Goal: Task Accomplishment & Management: Use online tool/utility

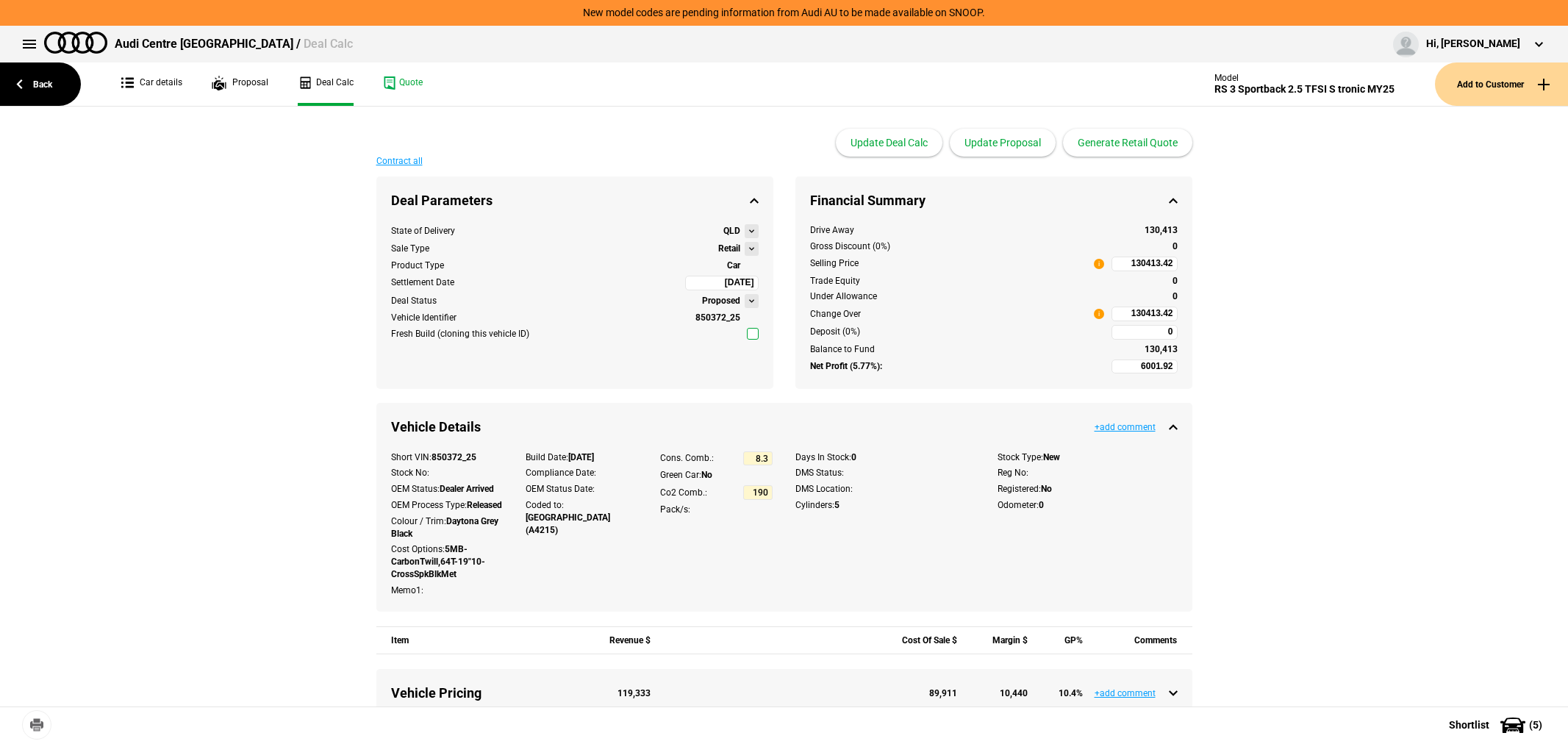
click at [49, 75] on link "Back" at bounding box center [40, 85] width 81 height 44
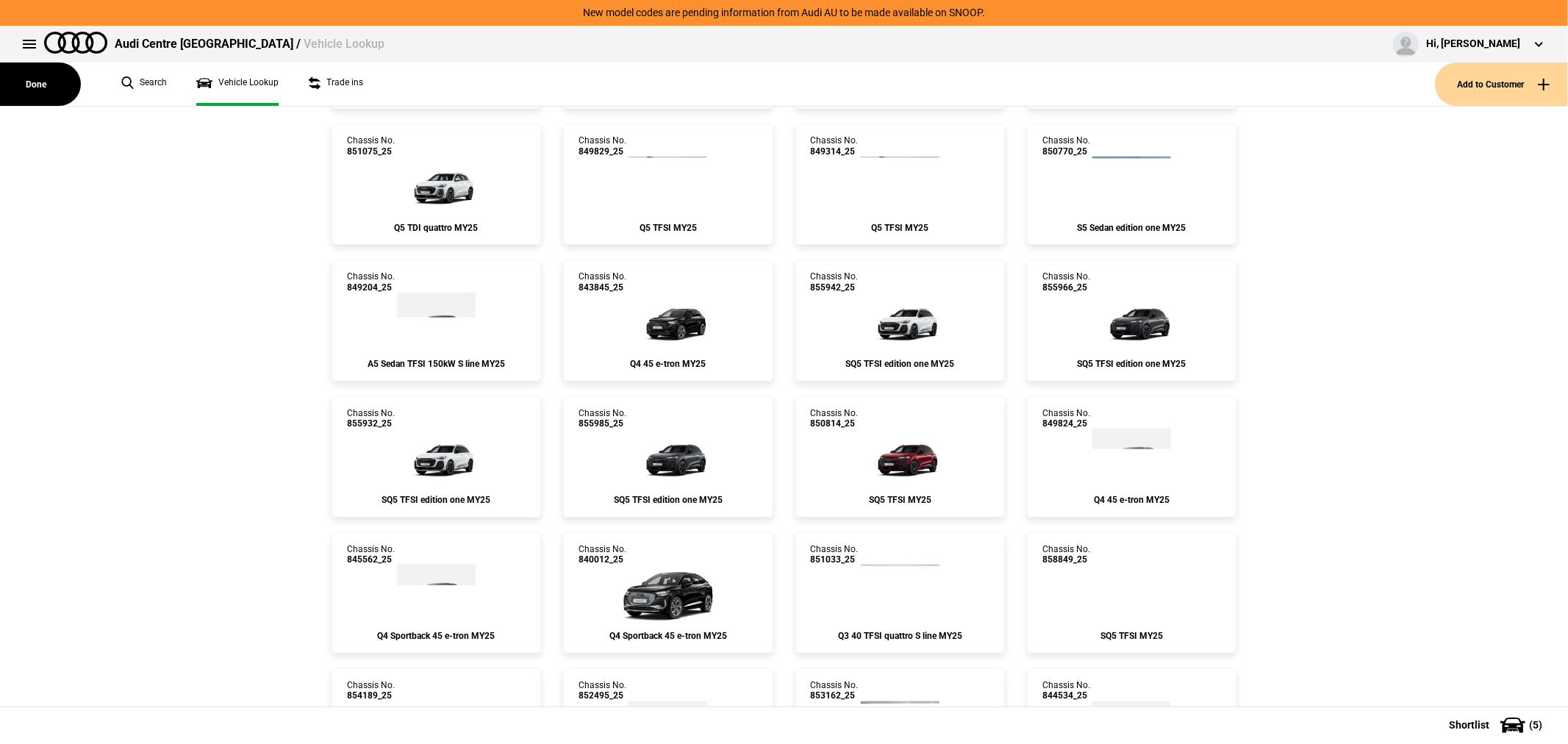
scroll to position [1224, 0]
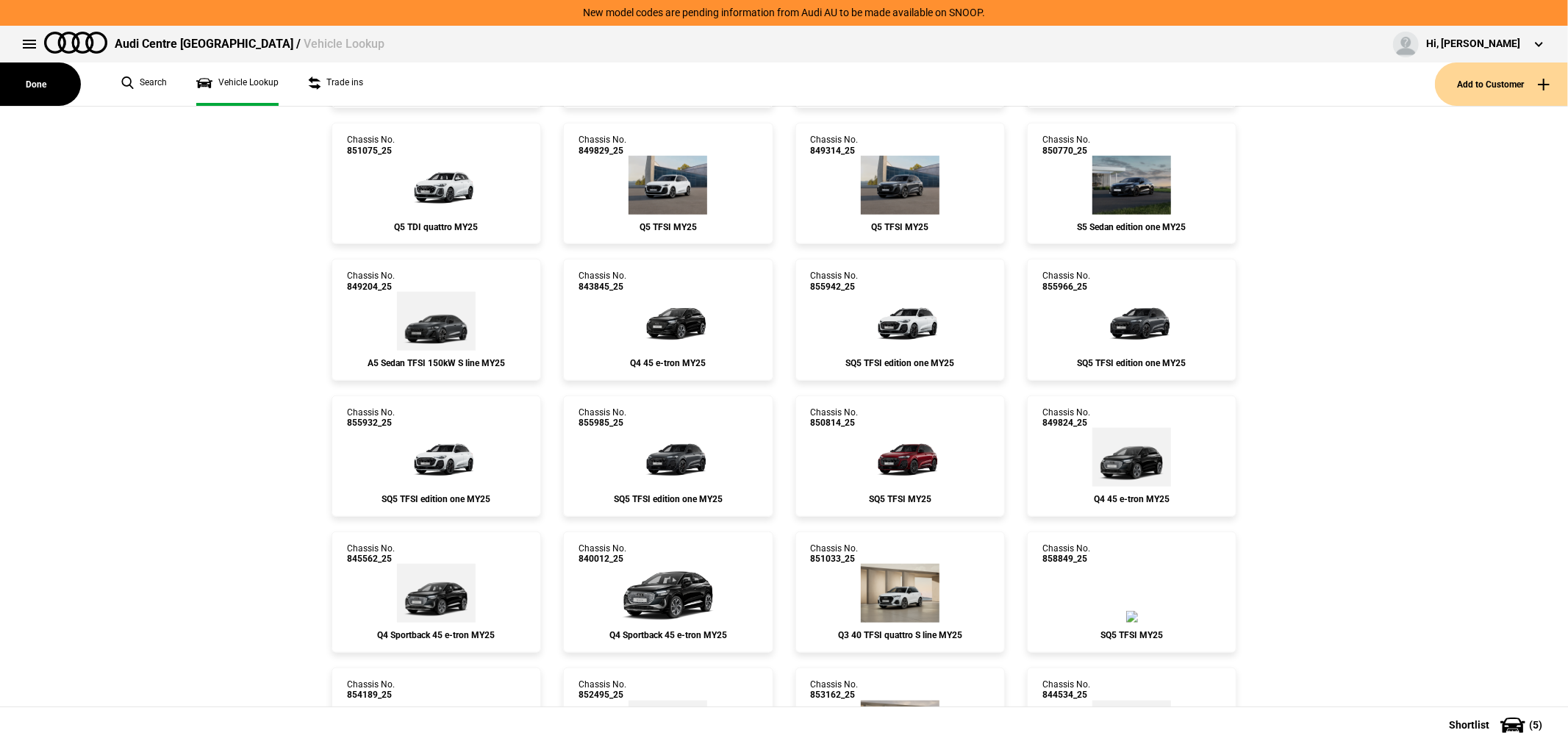
click at [248, 81] on link "Vehicle Lookup" at bounding box center [237, 85] width 82 height 44
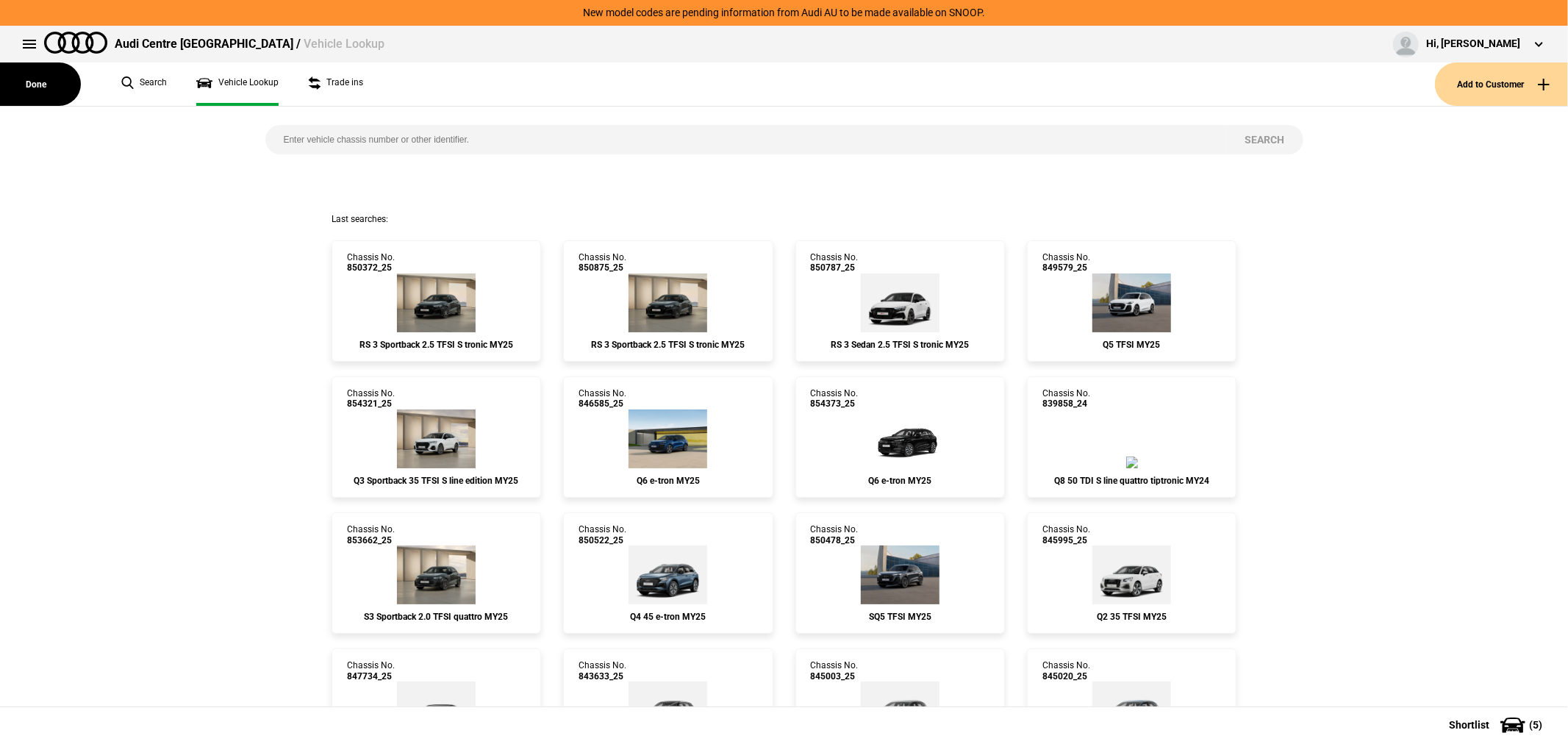
scroll to position [0, 0]
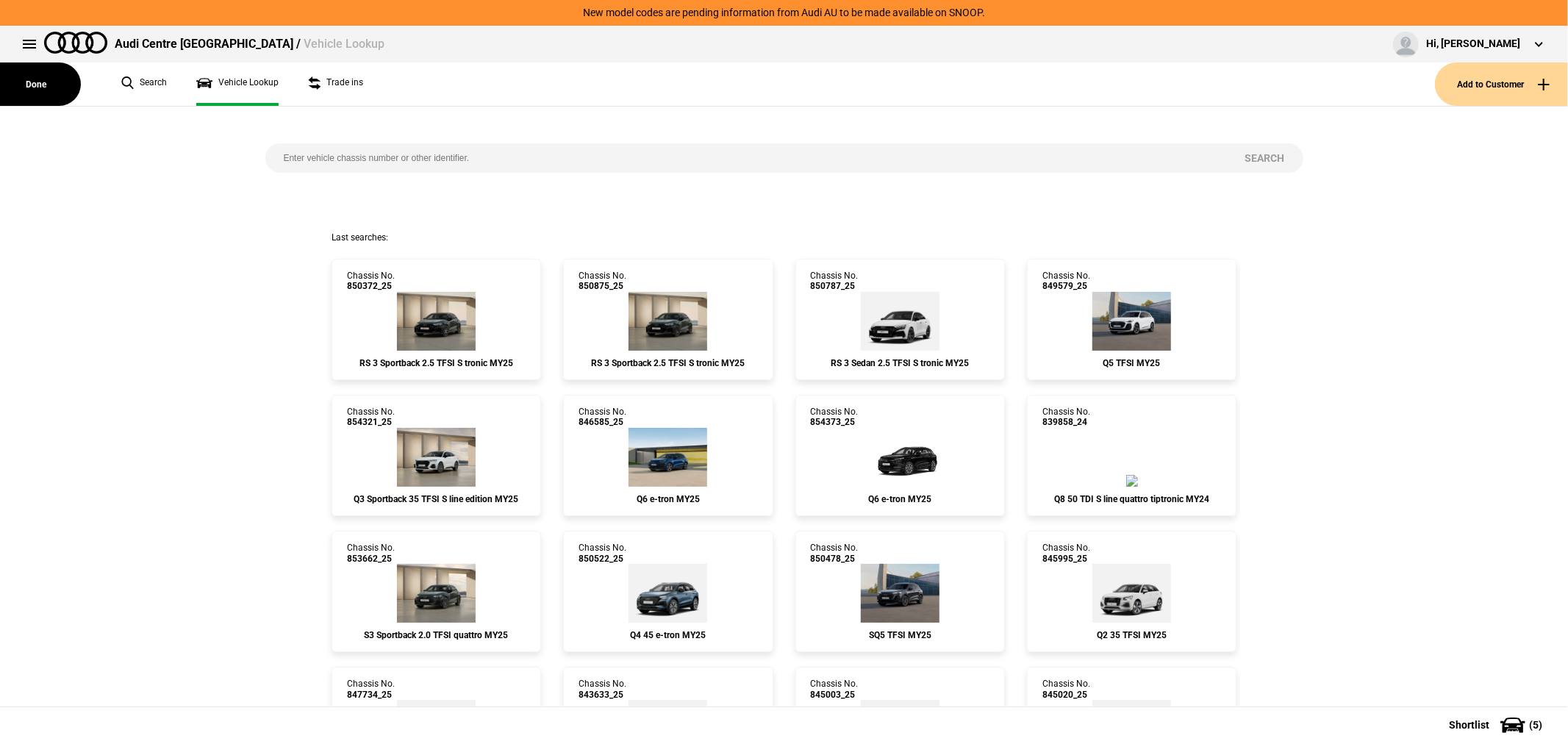
click at [576, 146] on input "search" at bounding box center [746, 158] width 961 height 29
type input "854423"
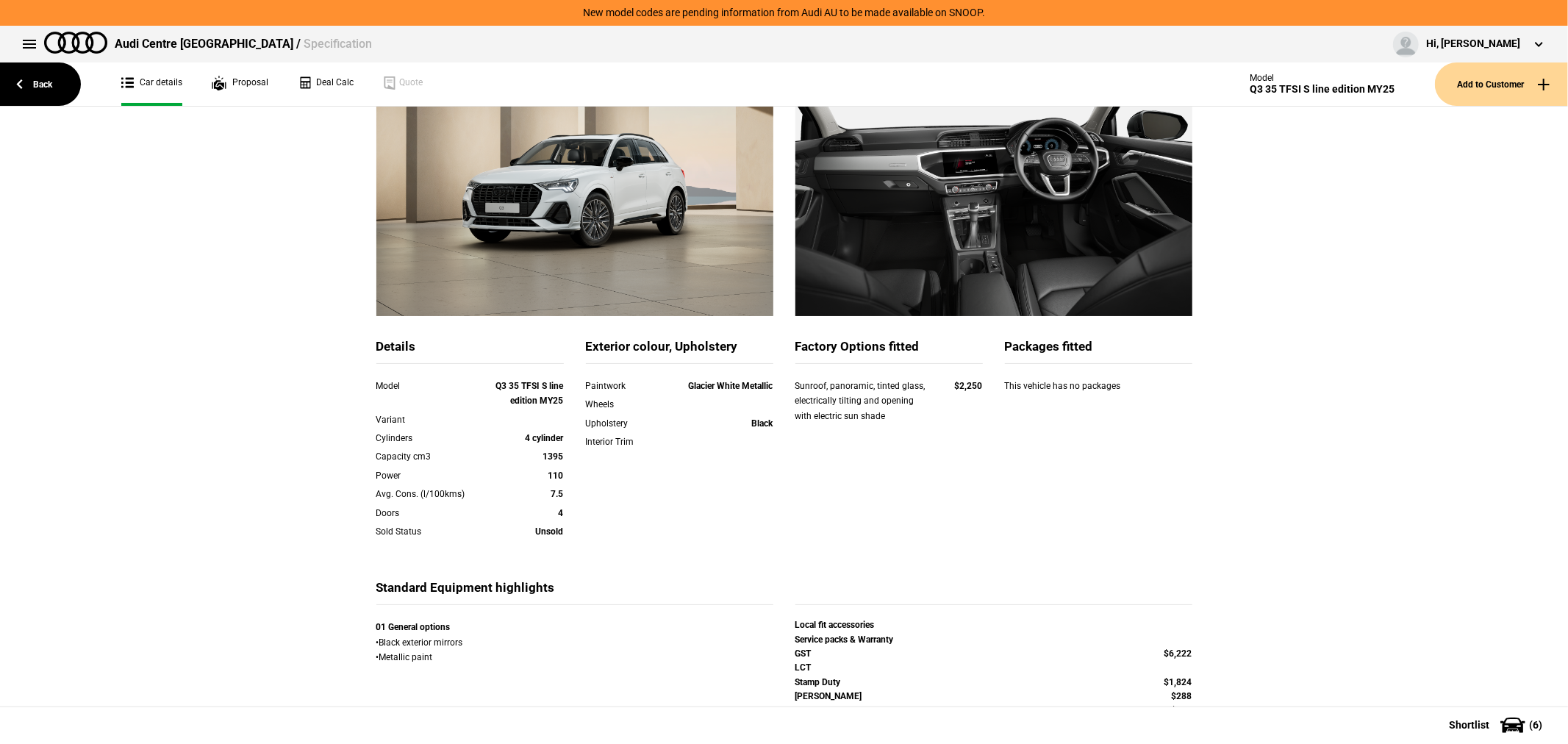
scroll to position [239, 0]
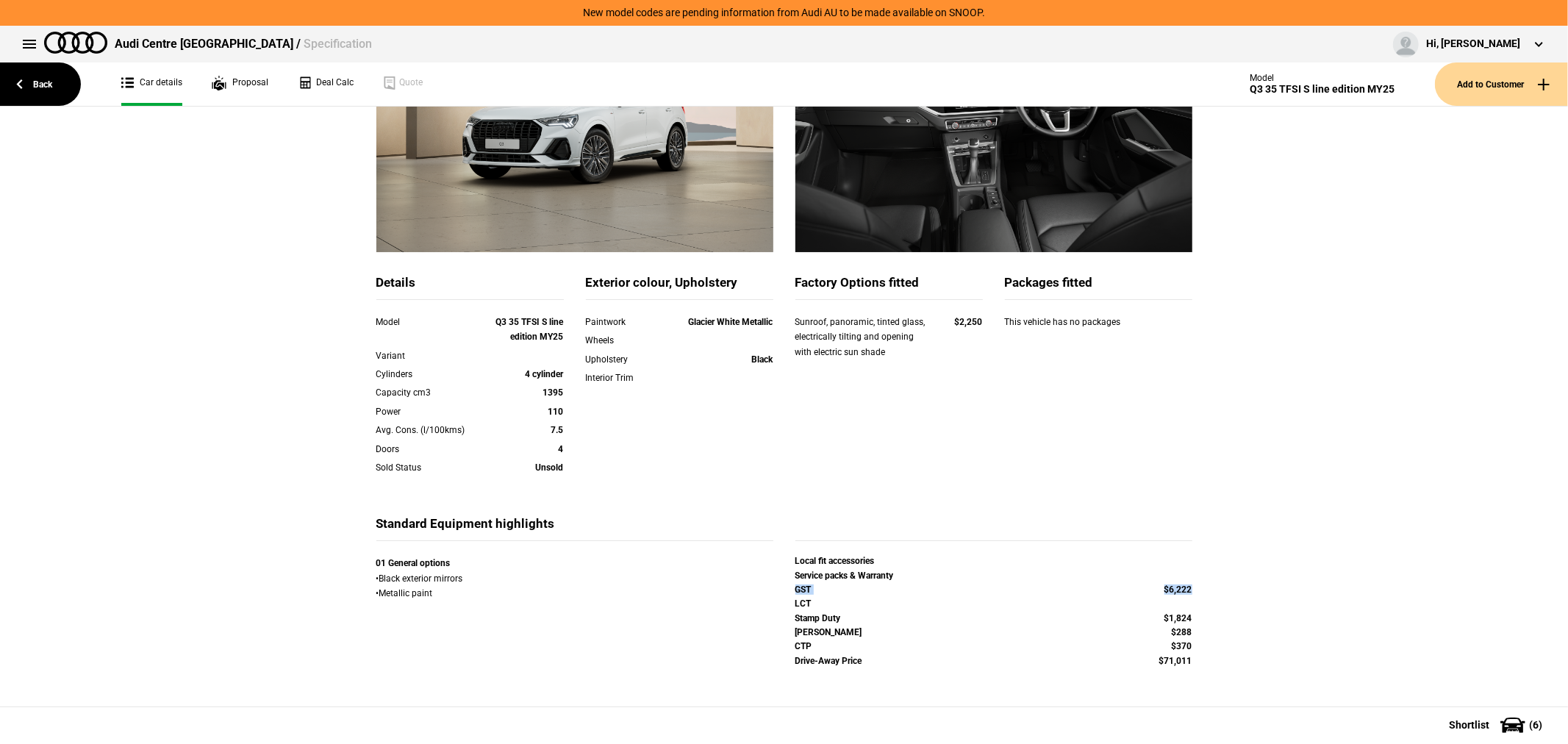
drag, startPoint x: 790, startPoint y: 586, endPoint x: 1191, endPoint y: 586, distance: 401.0
click at [1191, 586] on div "GST $6,222" at bounding box center [994, 591] width 419 height 14
copy div "GST $6,222"
click at [321, 79] on link "Deal Calc" at bounding box center [325, 85] width 56 height 44
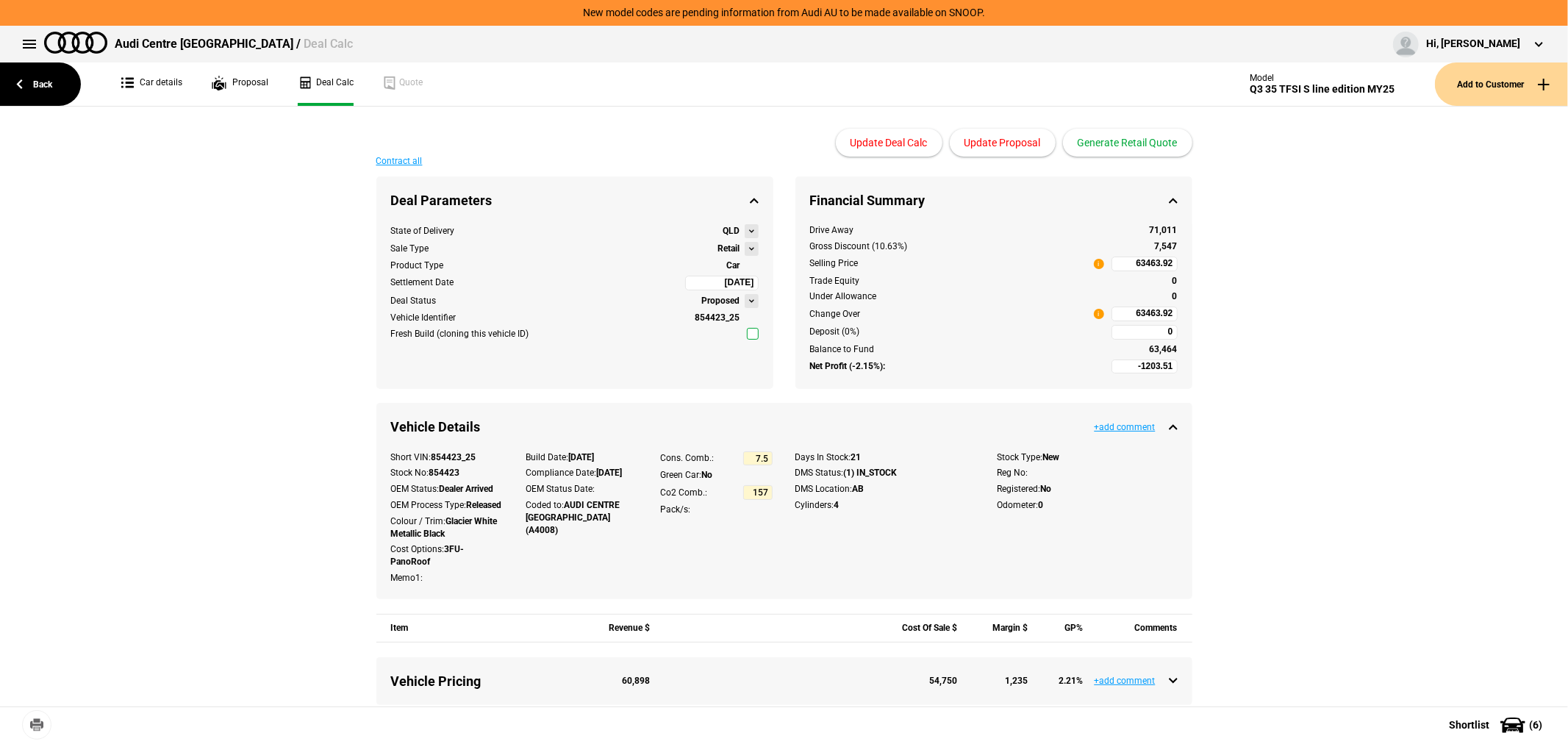
type input "64150"
click at [164, 82] on link "Car details" at bounding box center [151, 85] width 61 height 44
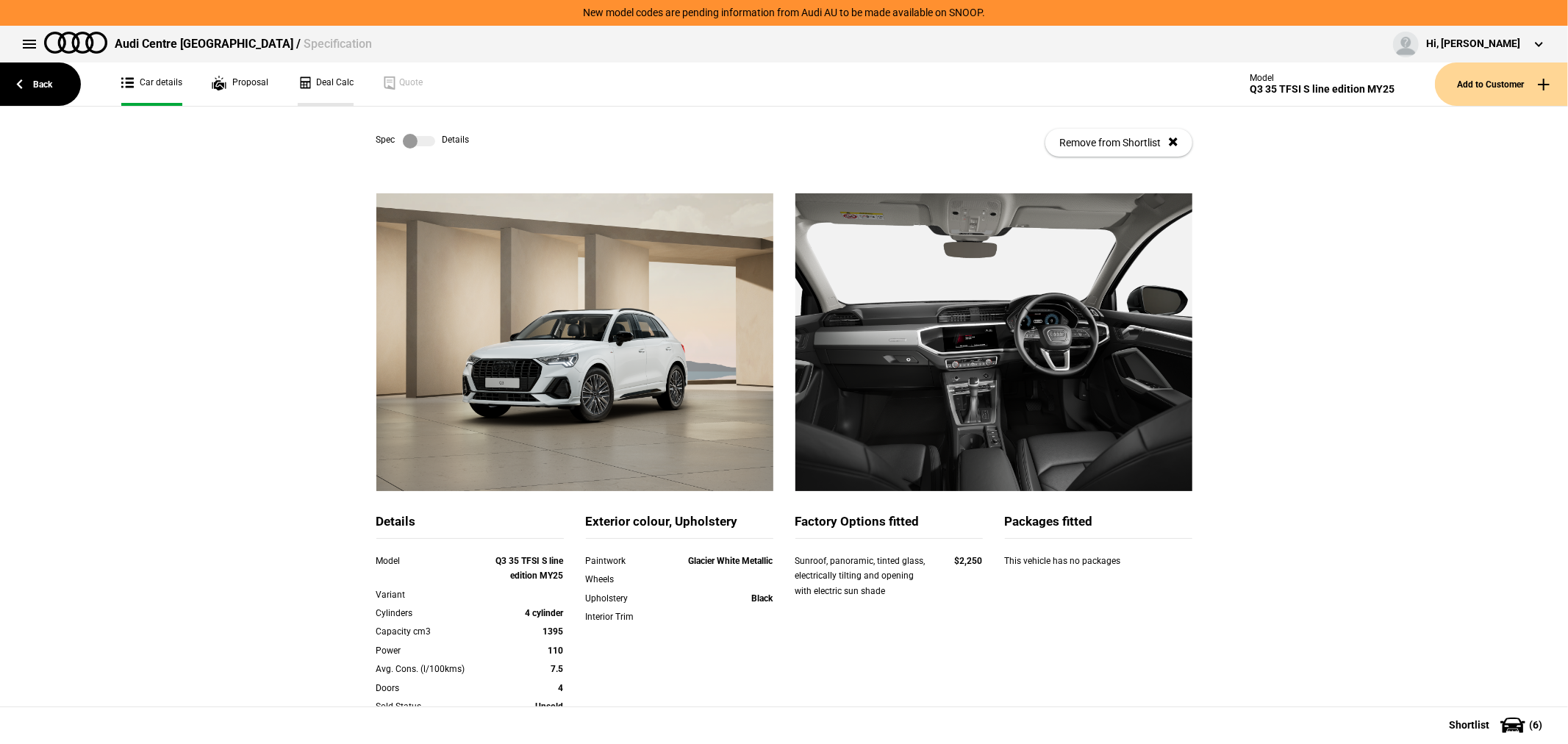
click at [335, 81] on link "Deal Calc" at bounding box center [325, 85] width 56 height 44
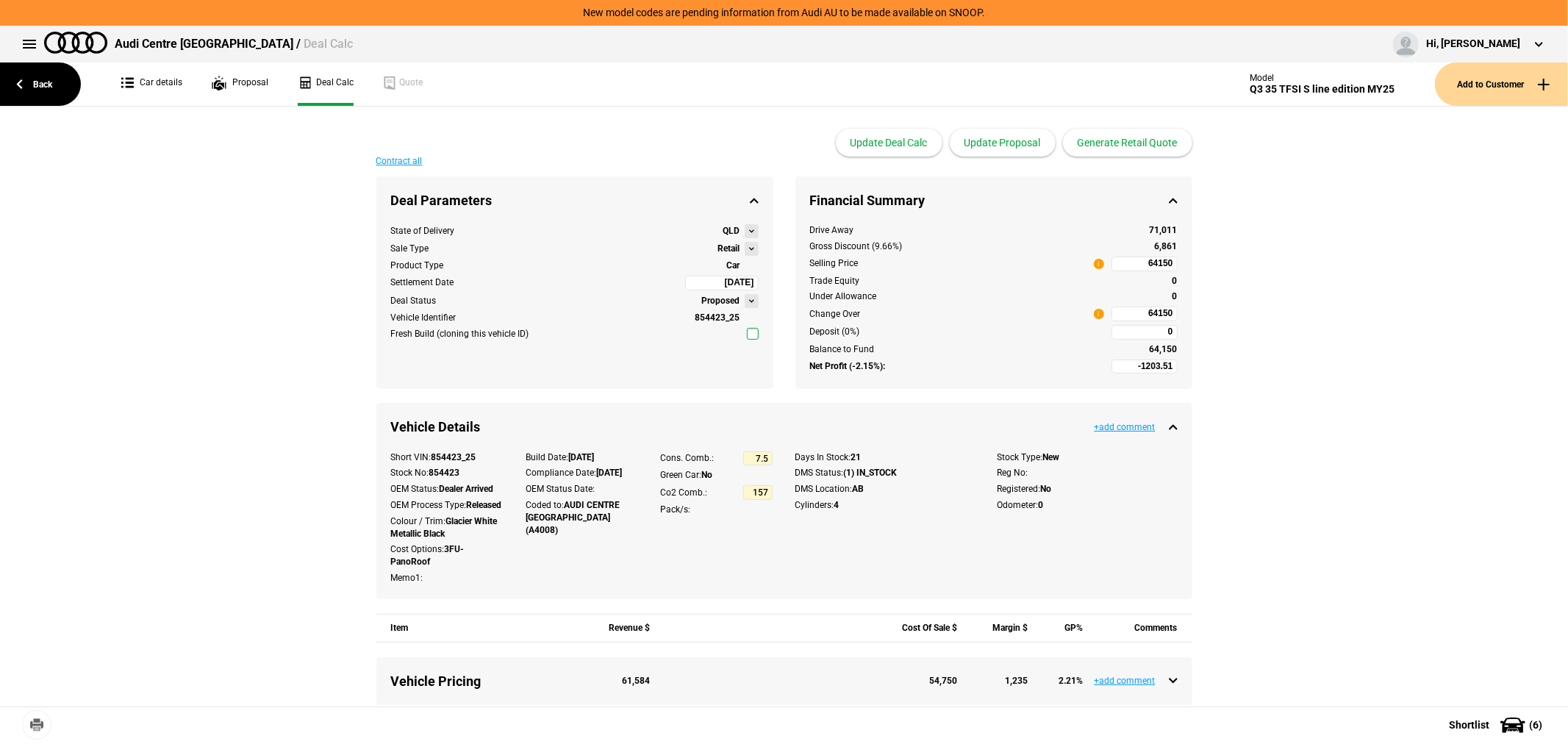
click at [1128, 262] on input "64150" at bounding box center [1144, 264] width 67 height 15
type input "71011"
type input "5033.76"
type input "71011"
click at [1022, 136] on button "Update Proposal" at bounding box center [1003, 142] width 106 height 28
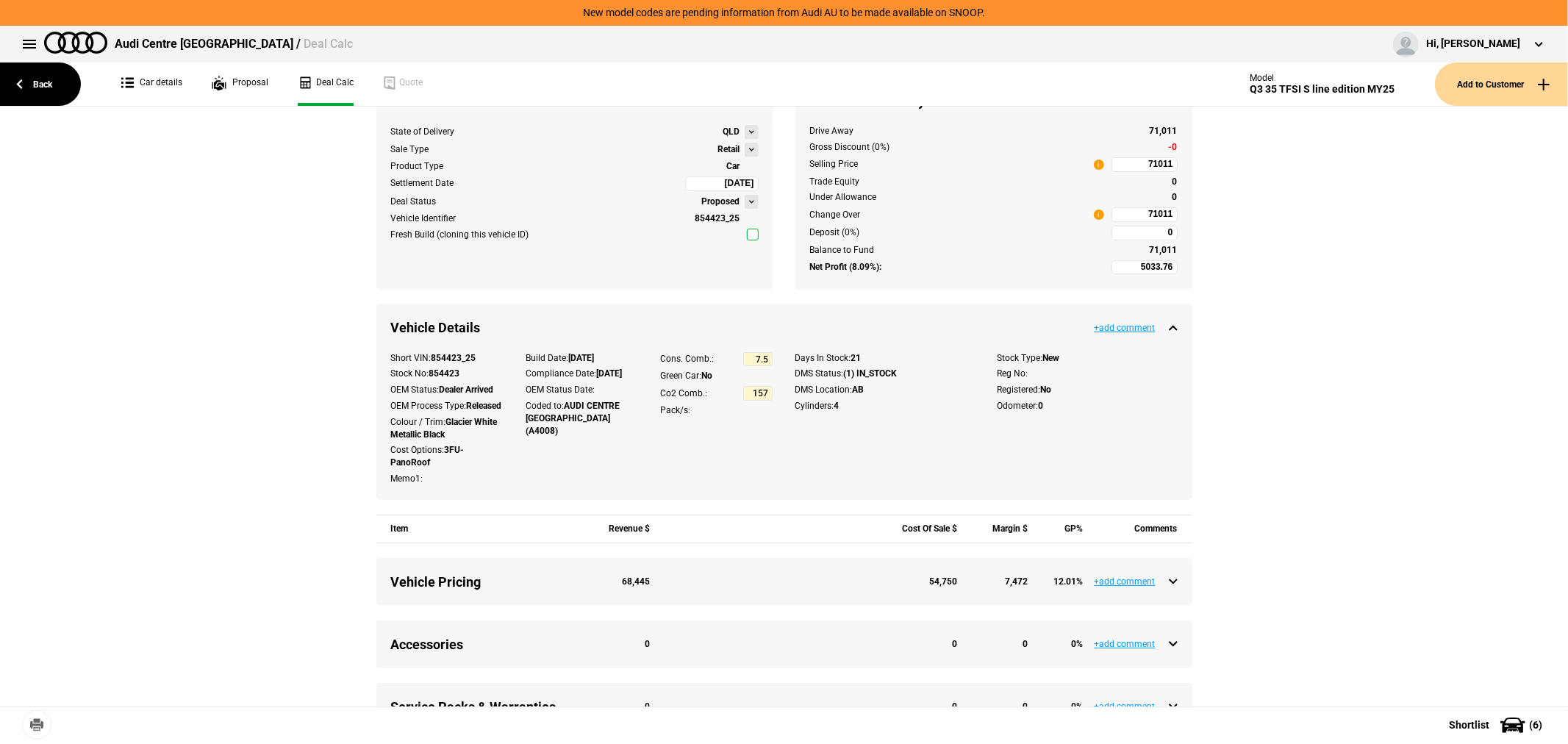
scroll to position [81, 0]
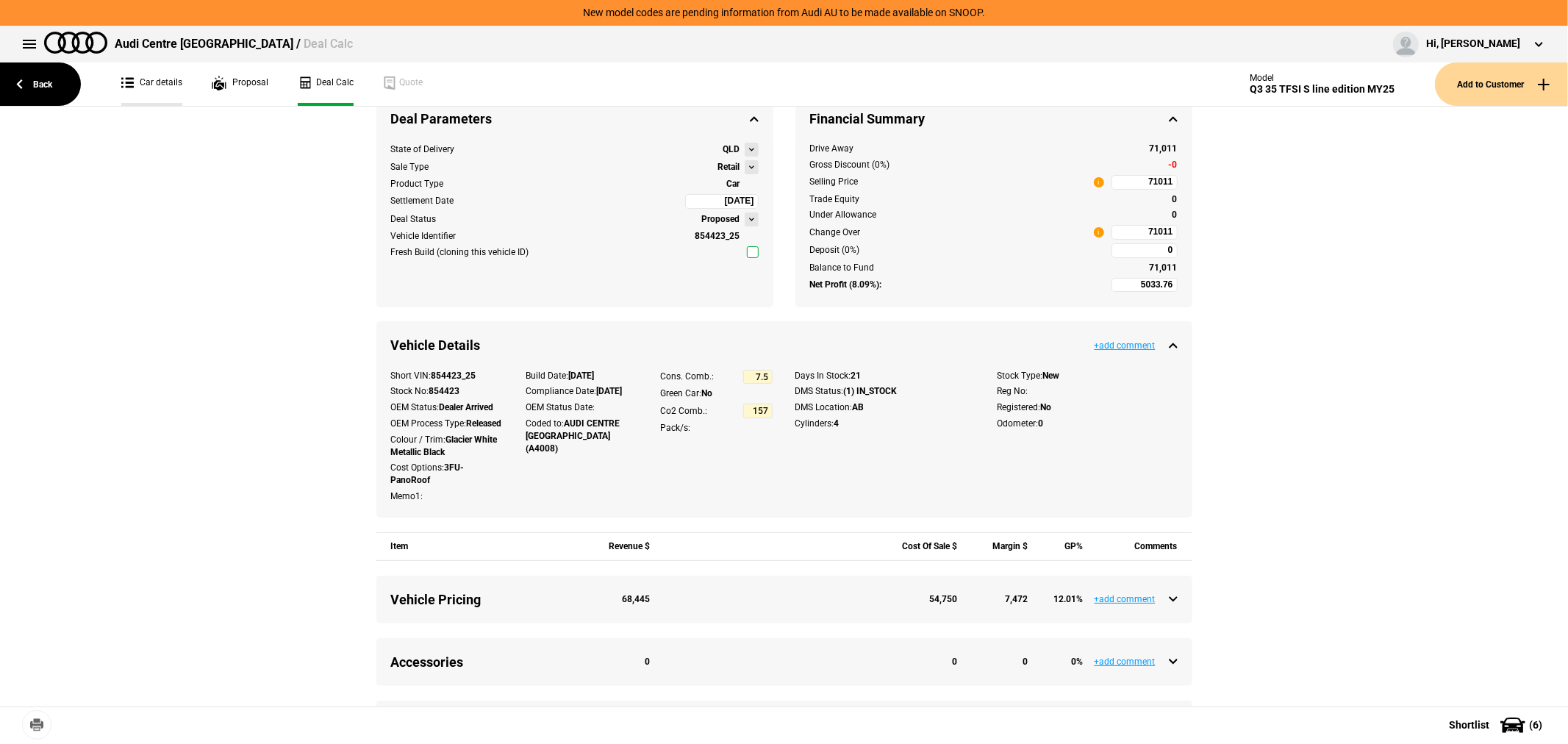
click at [157, 78] on link "Car details" at bounding box center [151, 85] width 61 height 44
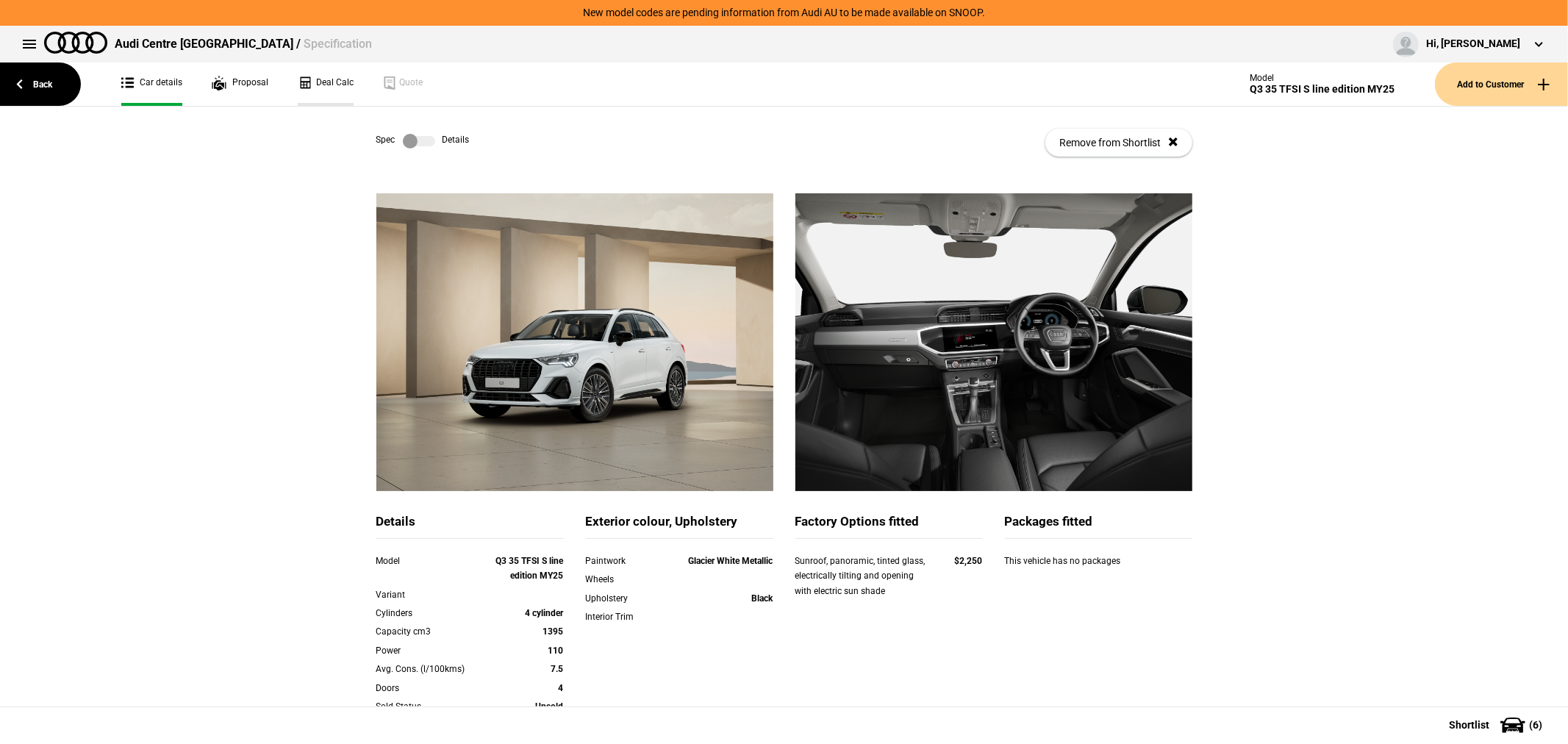
click at [340, 77] on link "Deal Calc" at bounding box center [325, 85] width 56 height 44
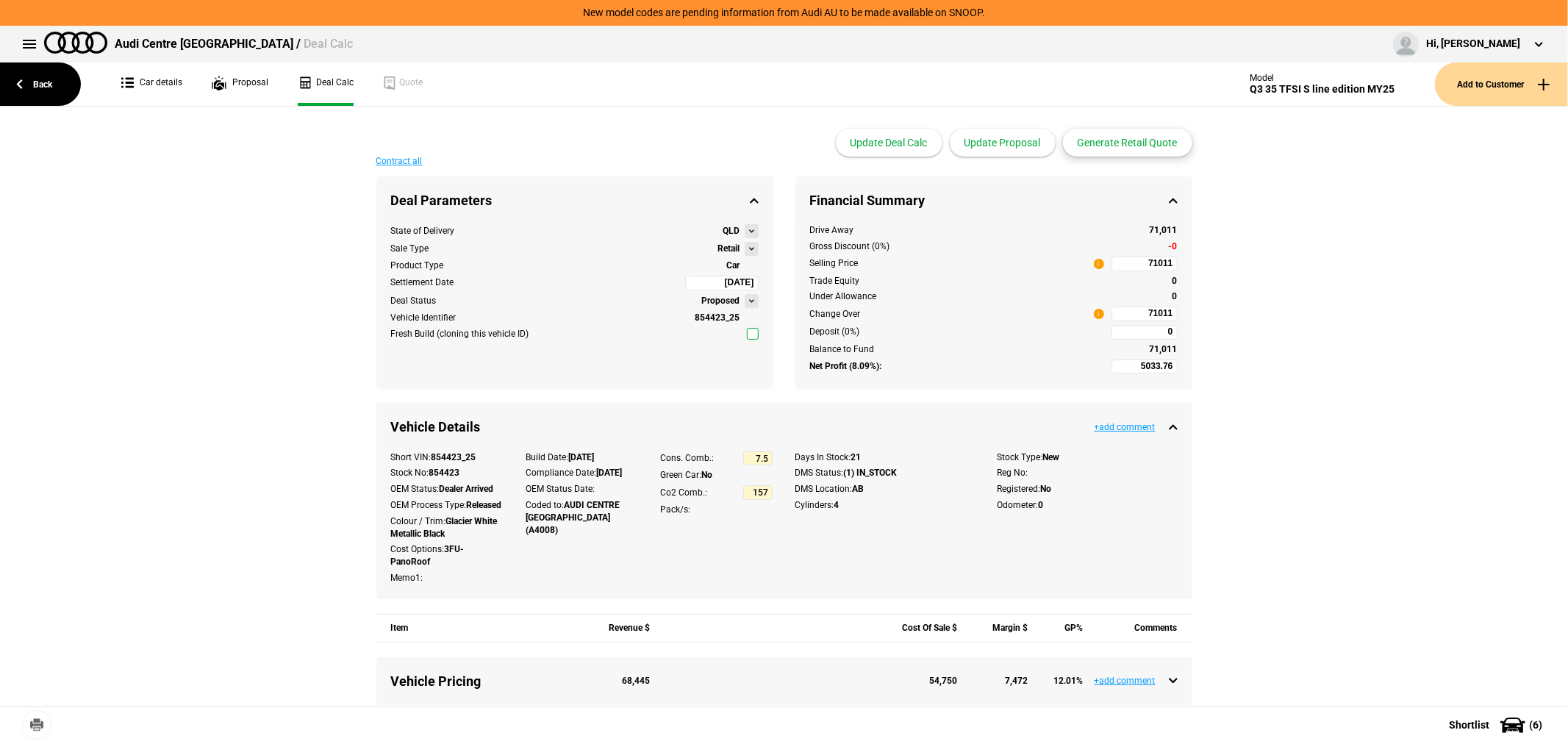
click at [1132, 144] on button "Generate Retail Quote" at bounding box center [1128, 142] width 129 height 28
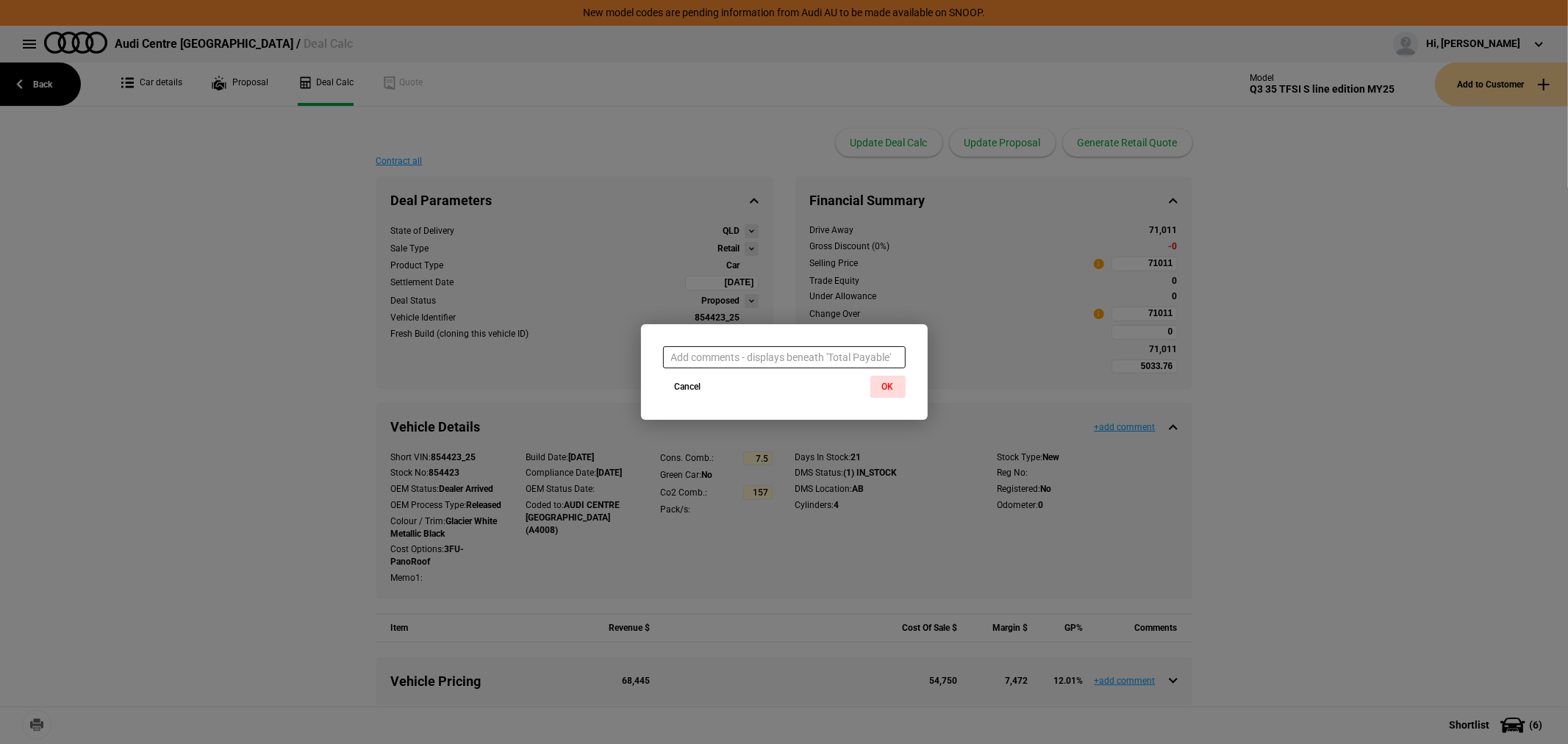
click at [750, 350] on input "text" at bounding box center [784, 357] width 242 height 22
paste input "GST $6,222"
type input "GST $6,222"
click at [892, 382] on button "OK" at bounding box center [888, 387] width 36 height 22
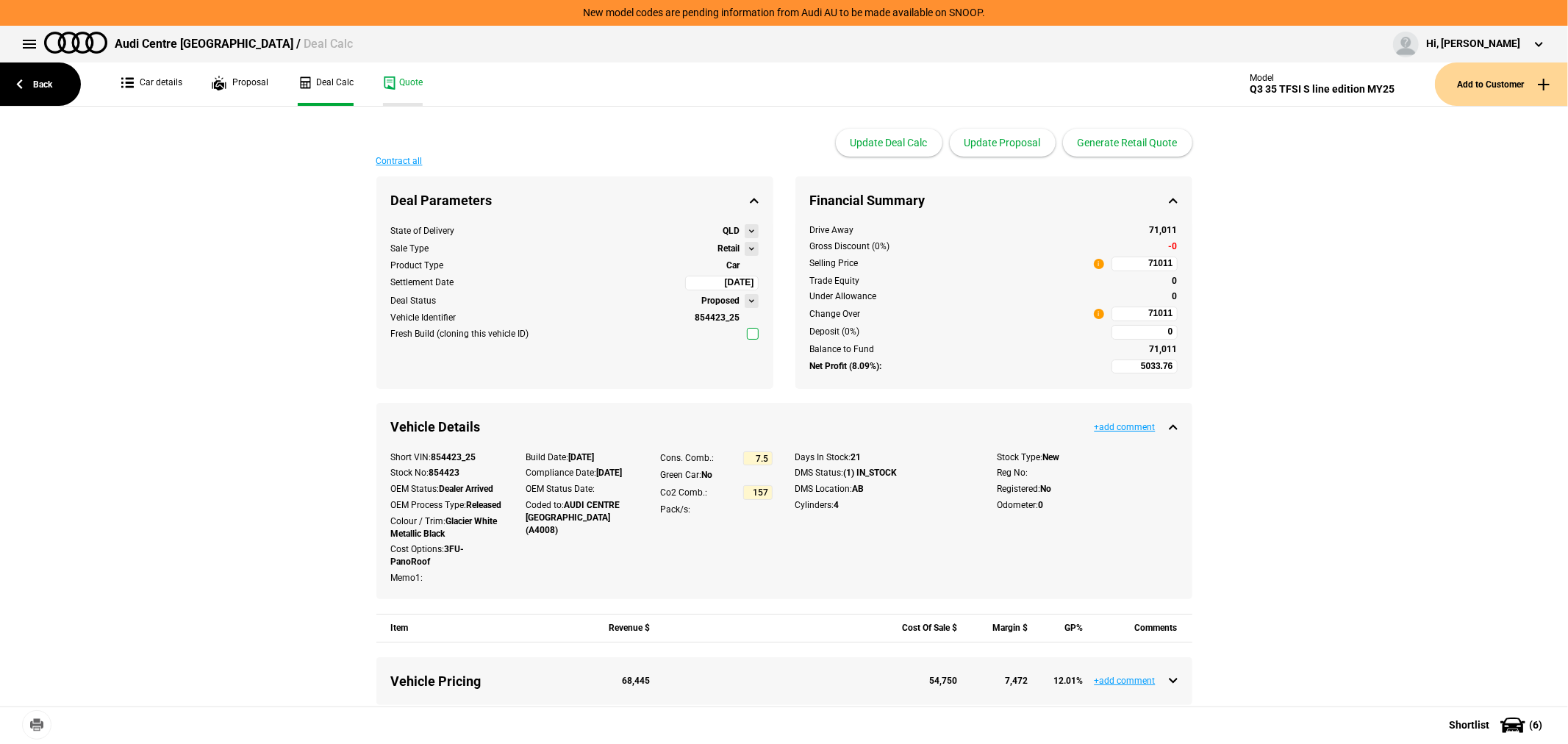
click at [415, 81] on link "Quote" at bounding box center [403, 85] width 40 height 44
click at [27, 86] on link "Back" at bounding box center [40, 85] width 81 height 44
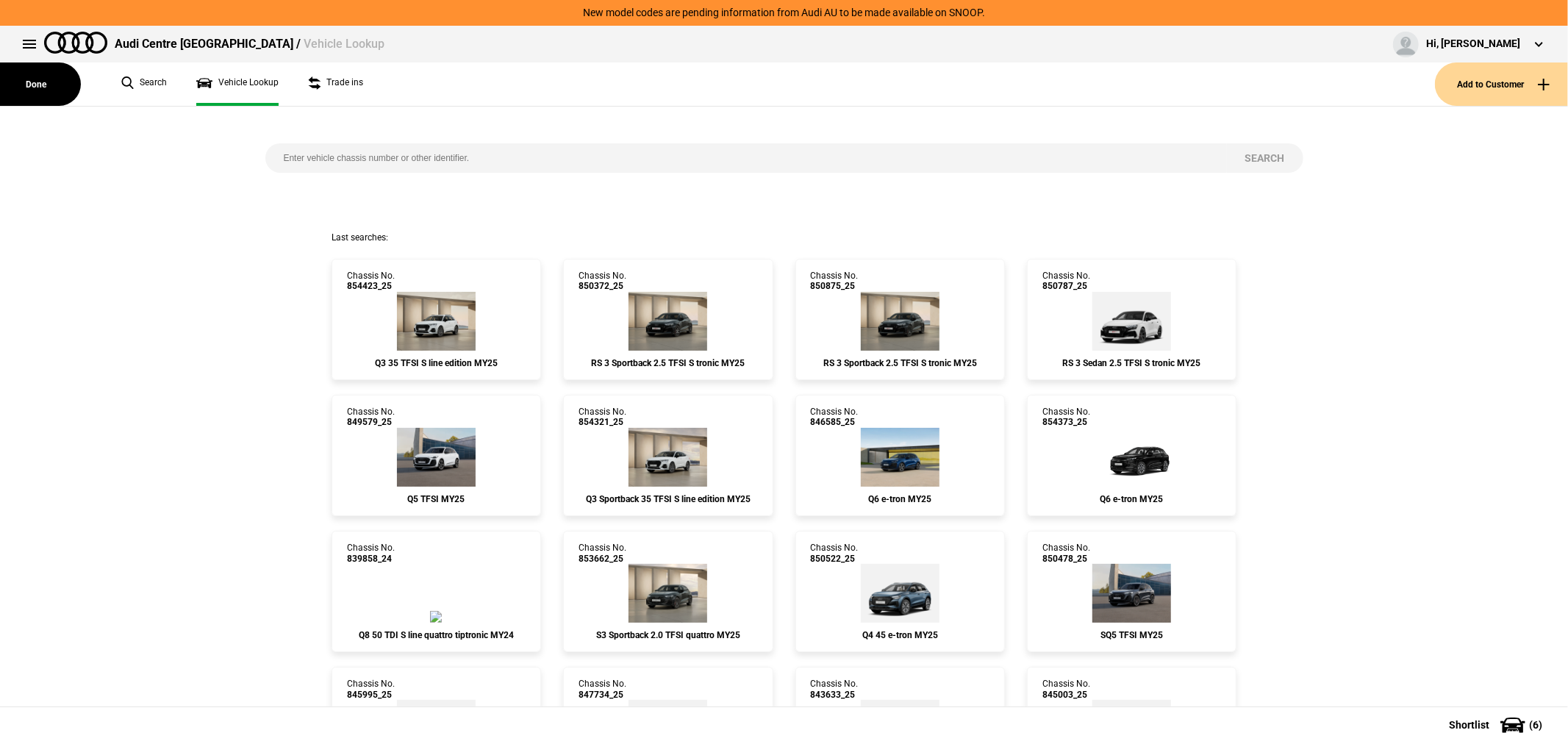
click at [421, 157] on input "search" at bounding box center [746, 158] width 961 height 29
type input "846625"
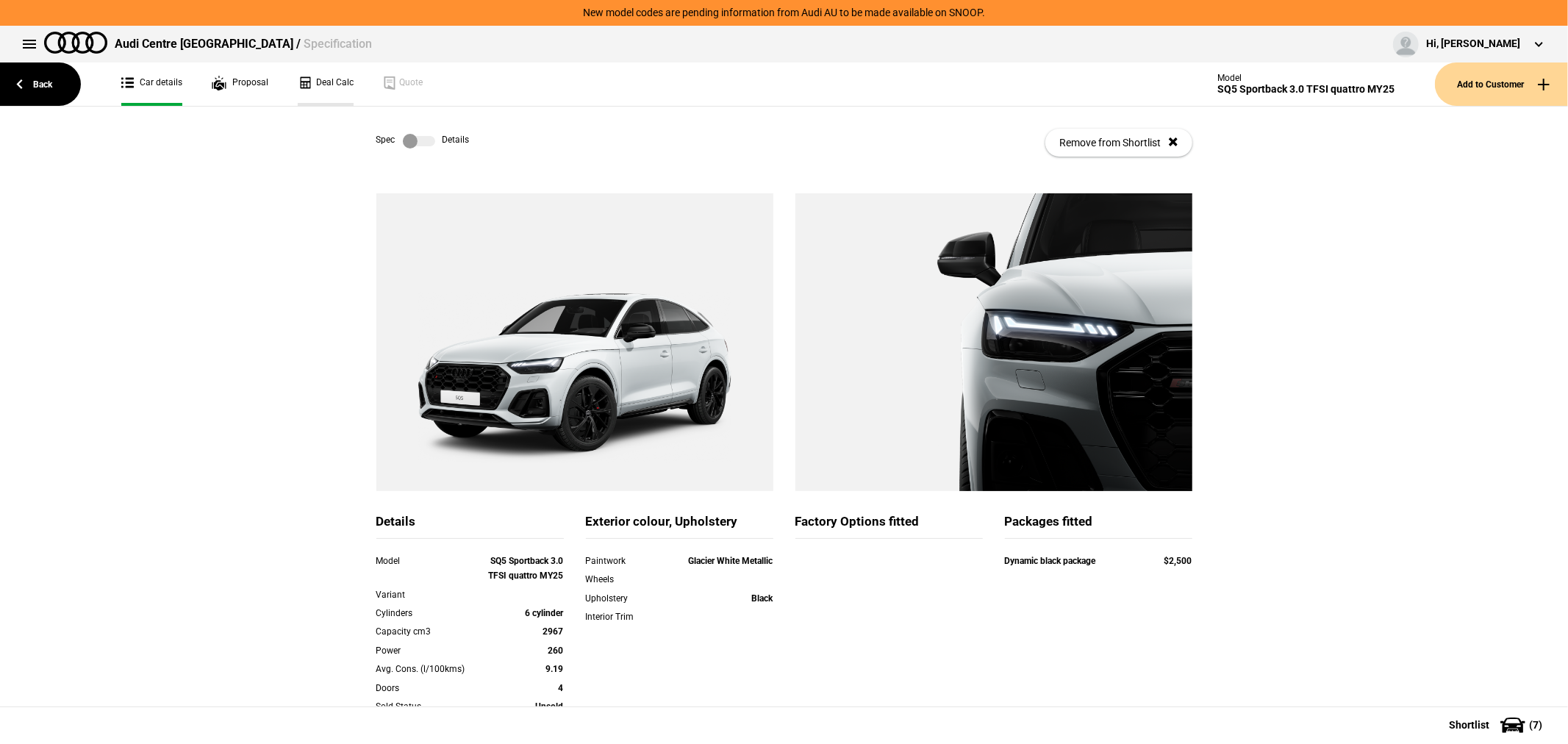
click at [316, 78] on link "Deal Calc" at bounding box center [325, 85] width 56 height 44
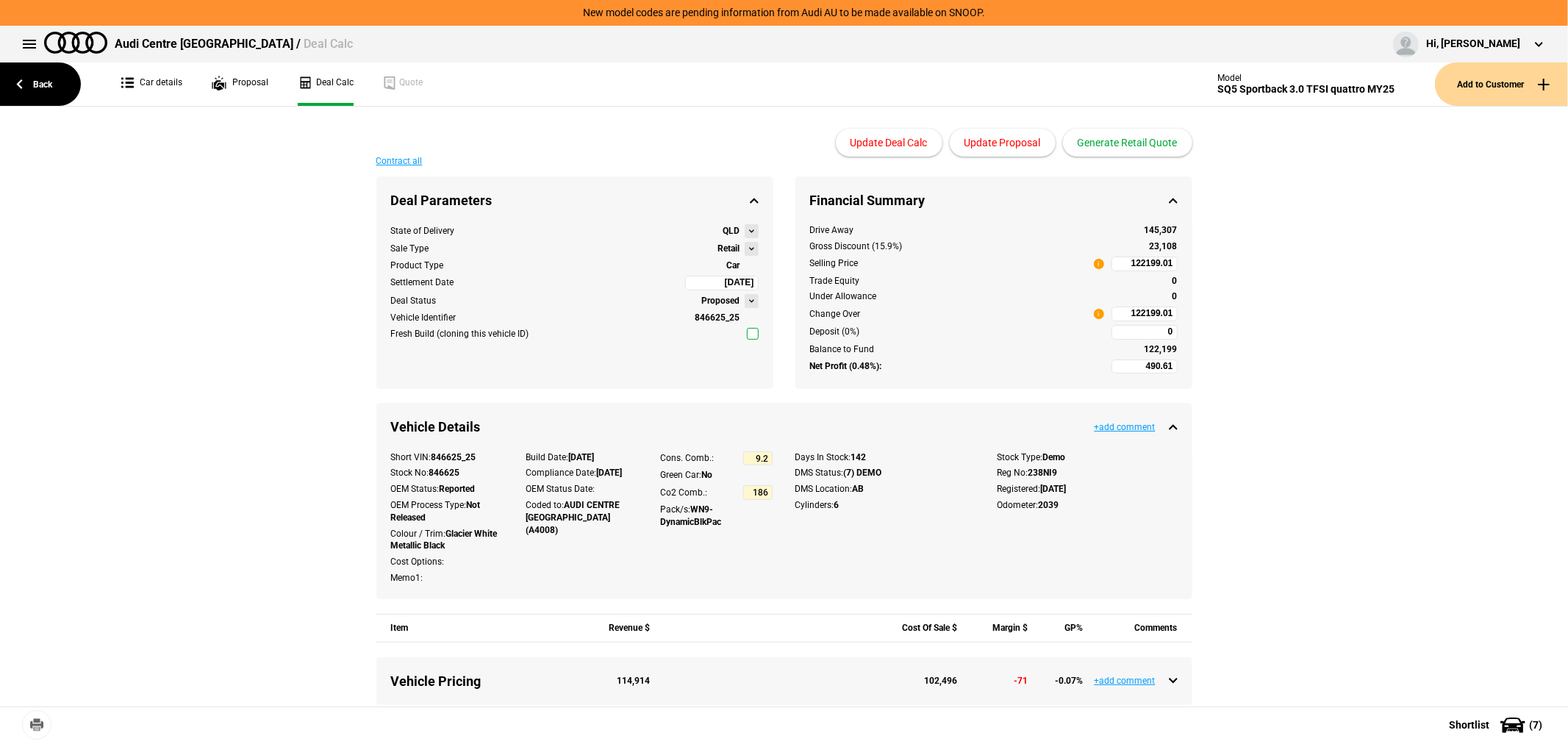
type input "129990"
click at [1149, 145] on button "Generate Retail Quote" at bounding box center [1128, 142] width 129 height 28
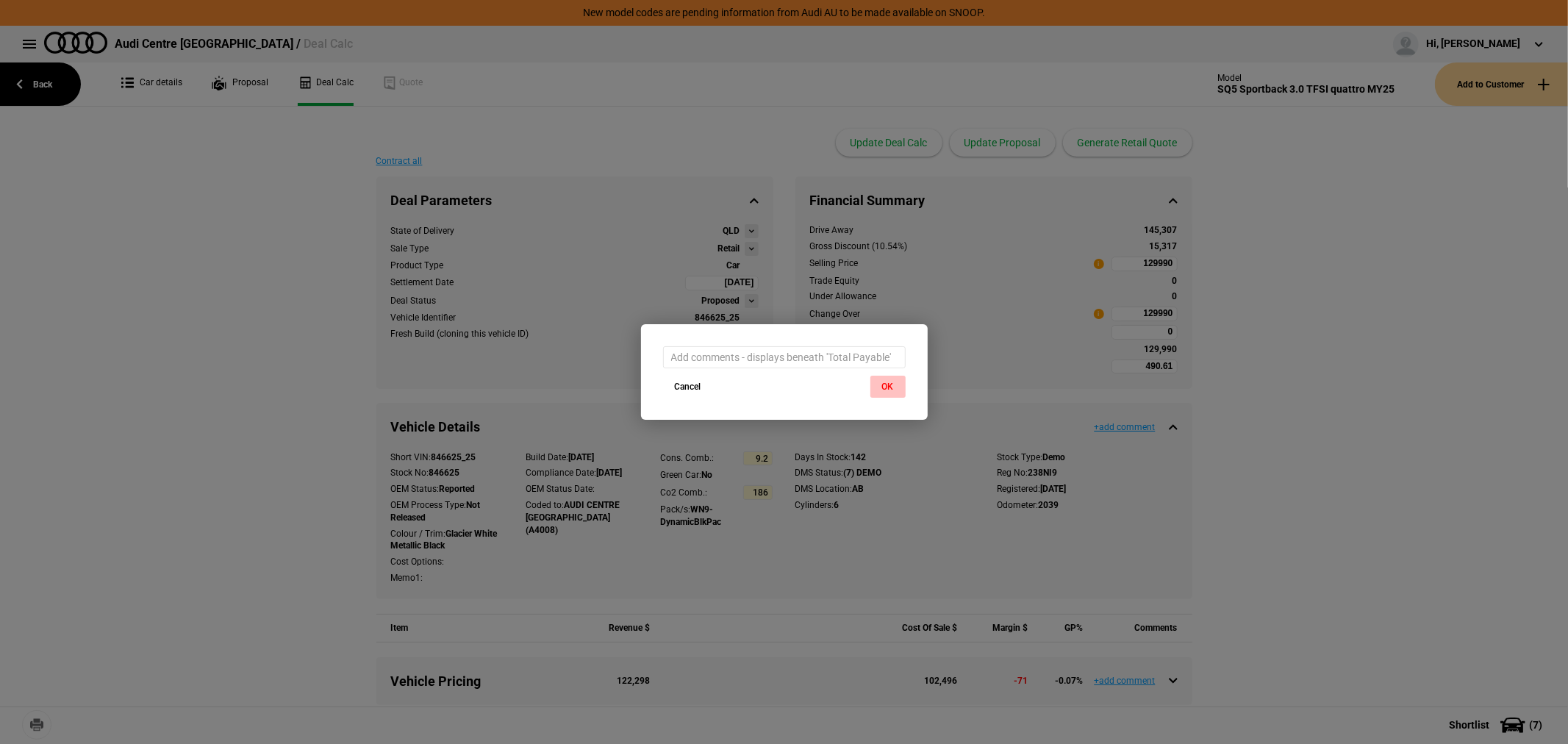
click at [890, 383] on button "OK" at bounding box center [888, 387] width 36 height 22
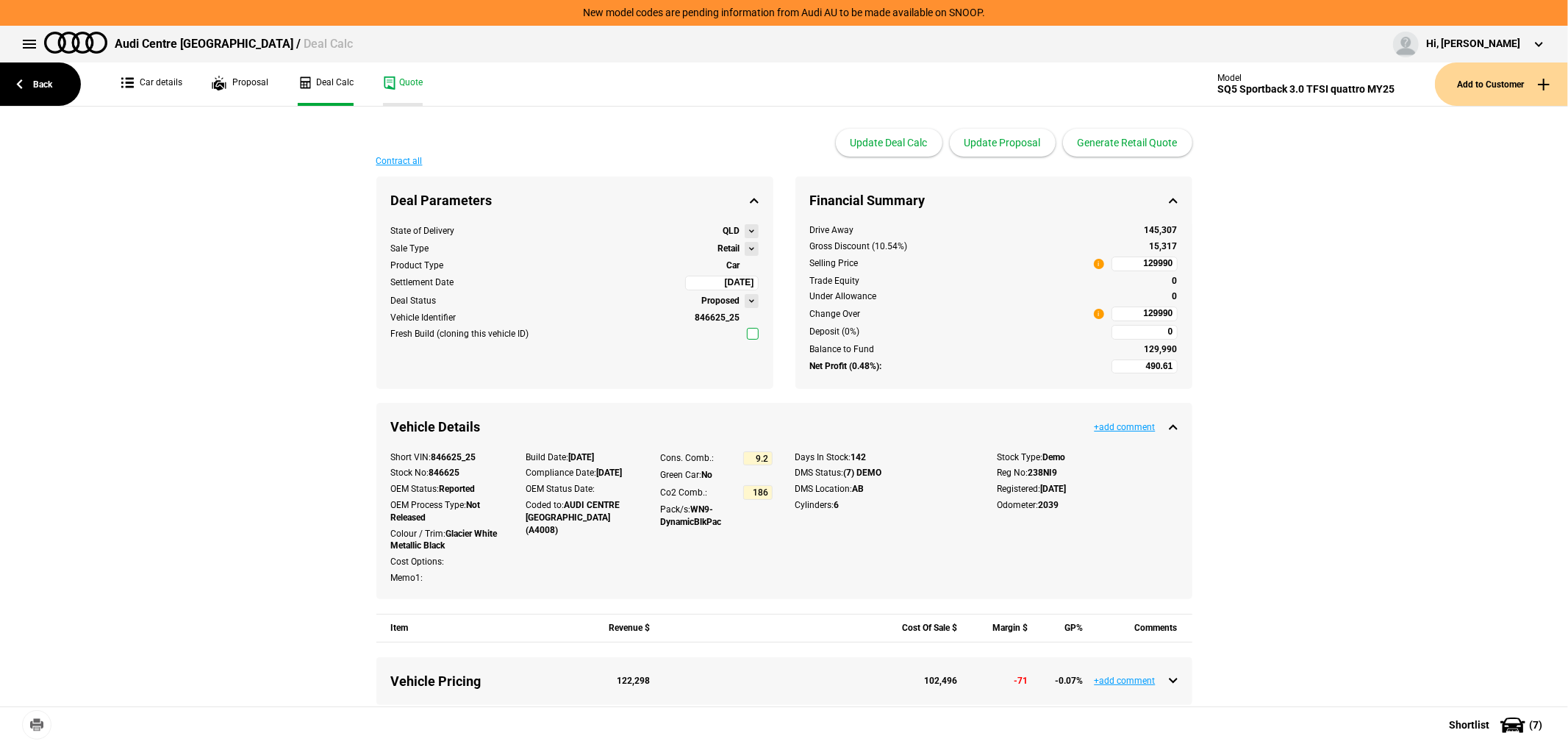
click at [408, 79] on link "Quote" at bounding box center [403, 85] width 40 height 44
click at [41, 79] on link "Back" at bounding box center [40, 85] width 81 height 44
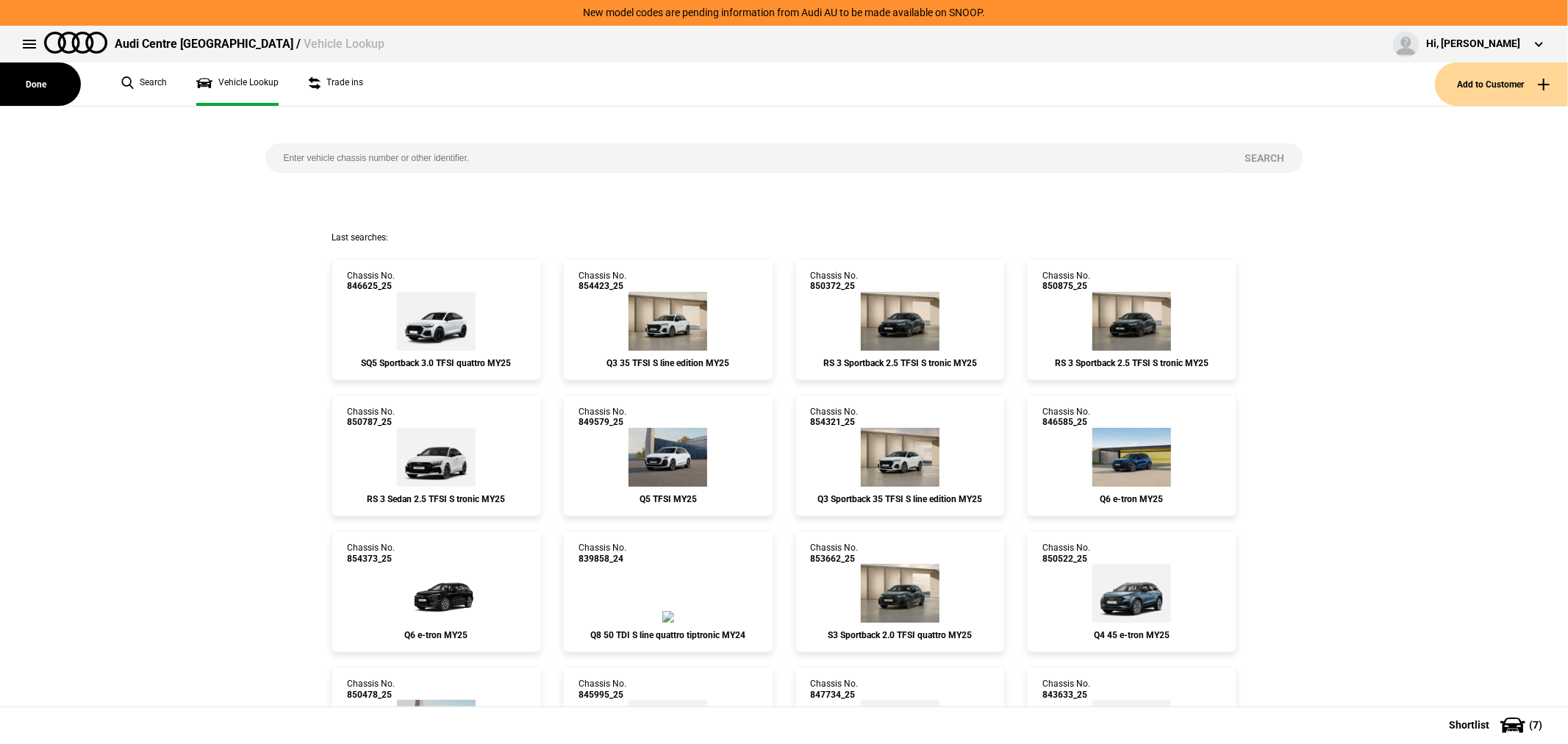
click at [655, 155] on input "search" at bounding box center [746, 158] width 961 height 29
paste input "845741"
type input "845741"
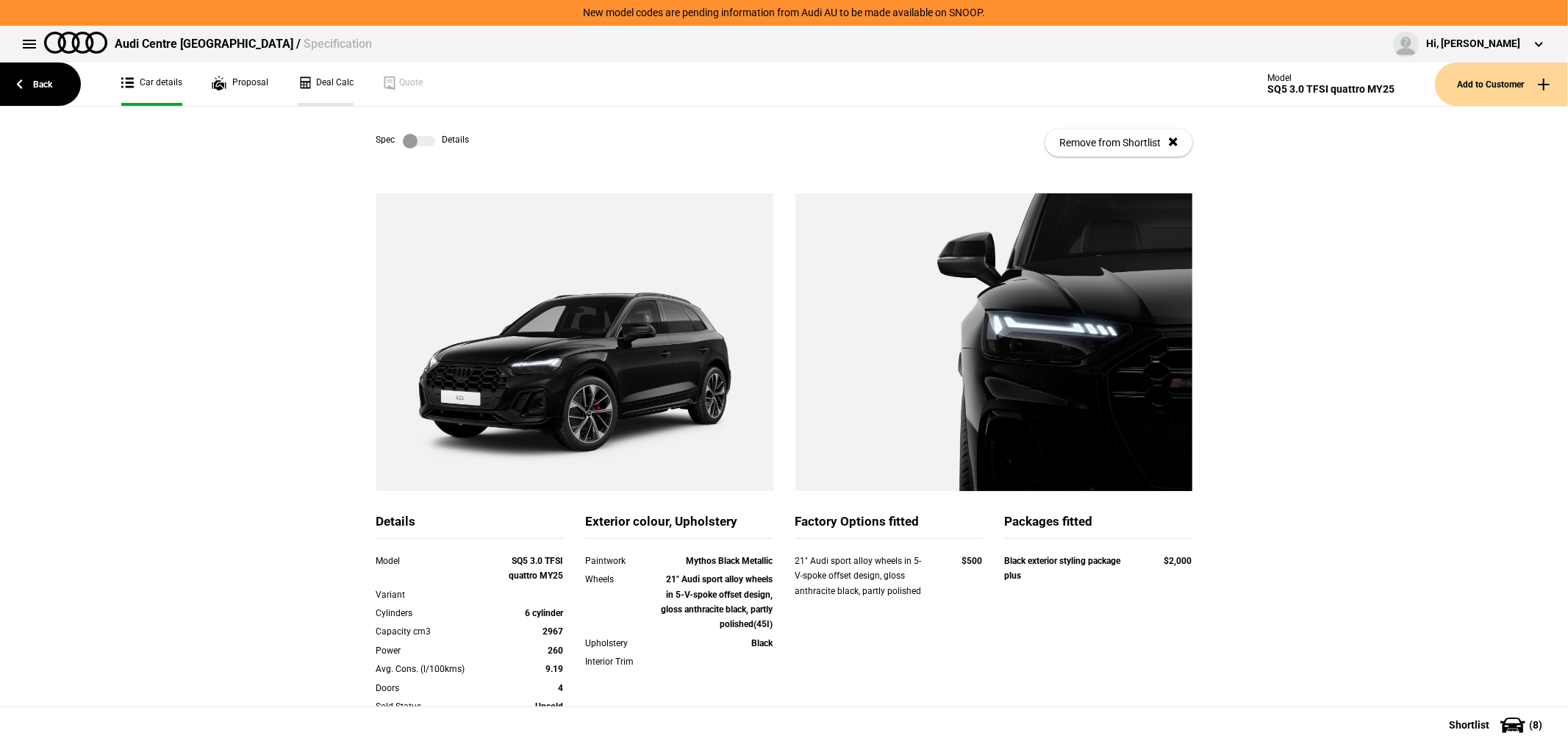
click at [320, 78] on link "Deal Calc" at bounding box center [325, 85] width 56 height 44
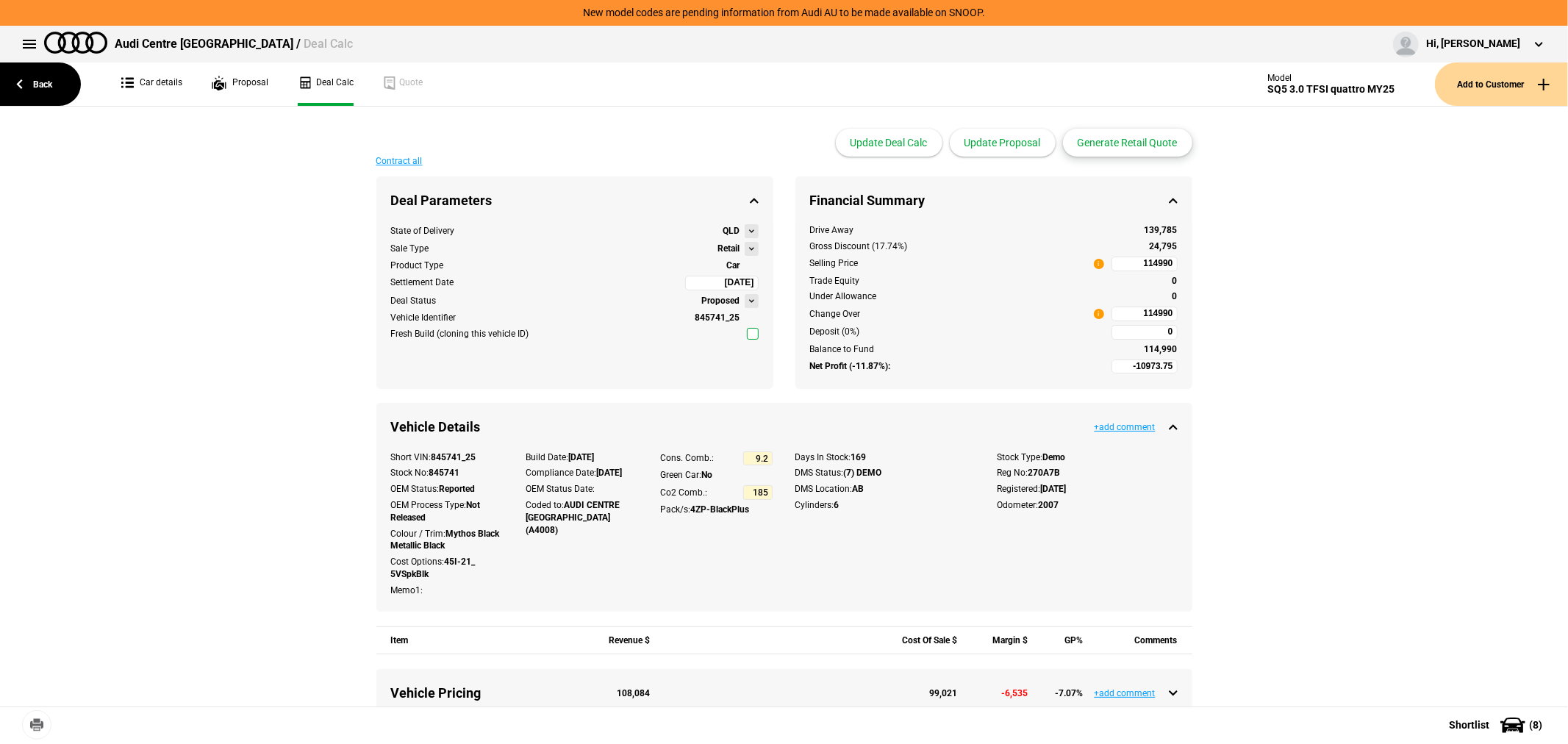
click at [1132, 143] on button "Generate Retail Quote" at bounding box center [1128, 142] width 129 height 28
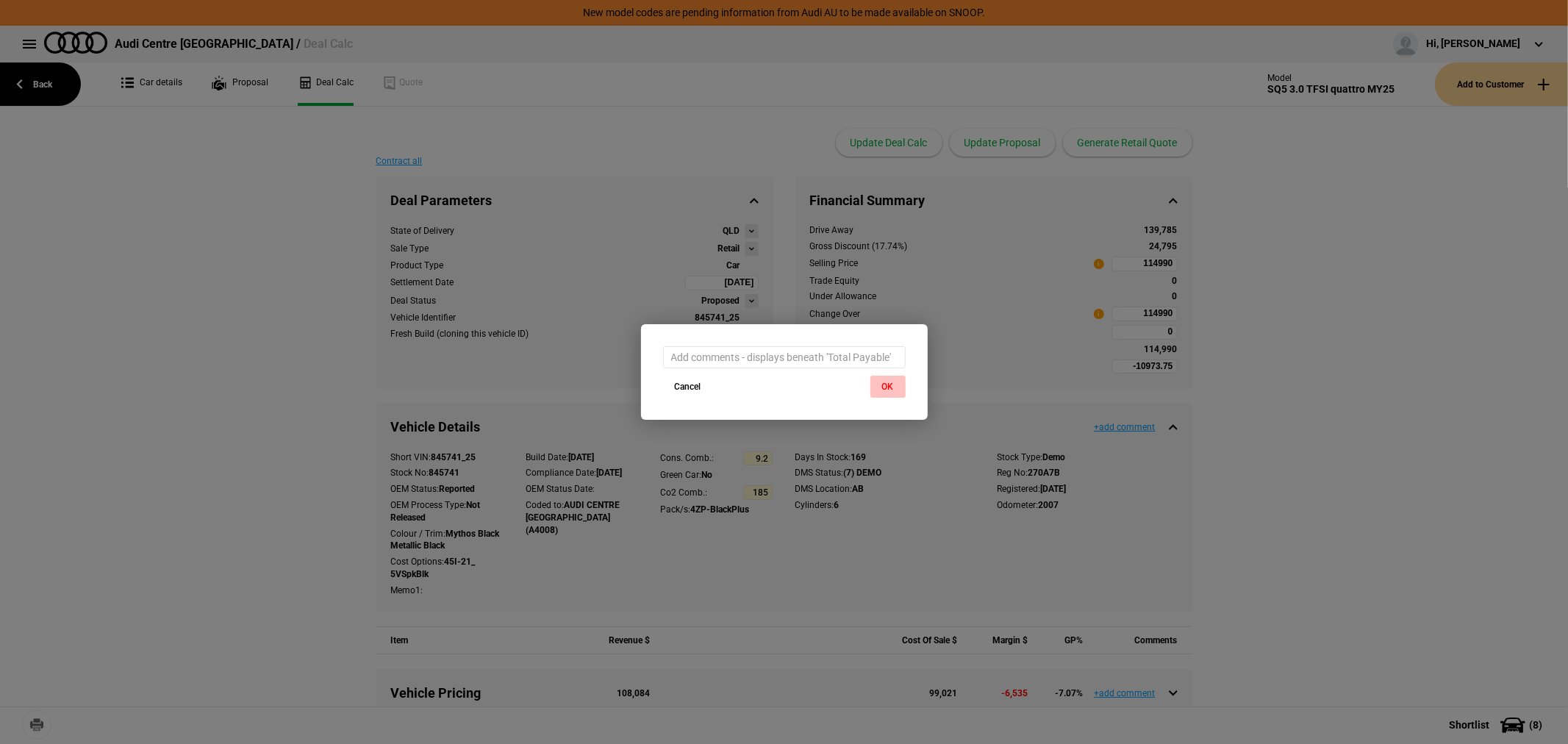
click at [886, 385] on button "OK" at bounding box center [888, 387] width 36 height 22
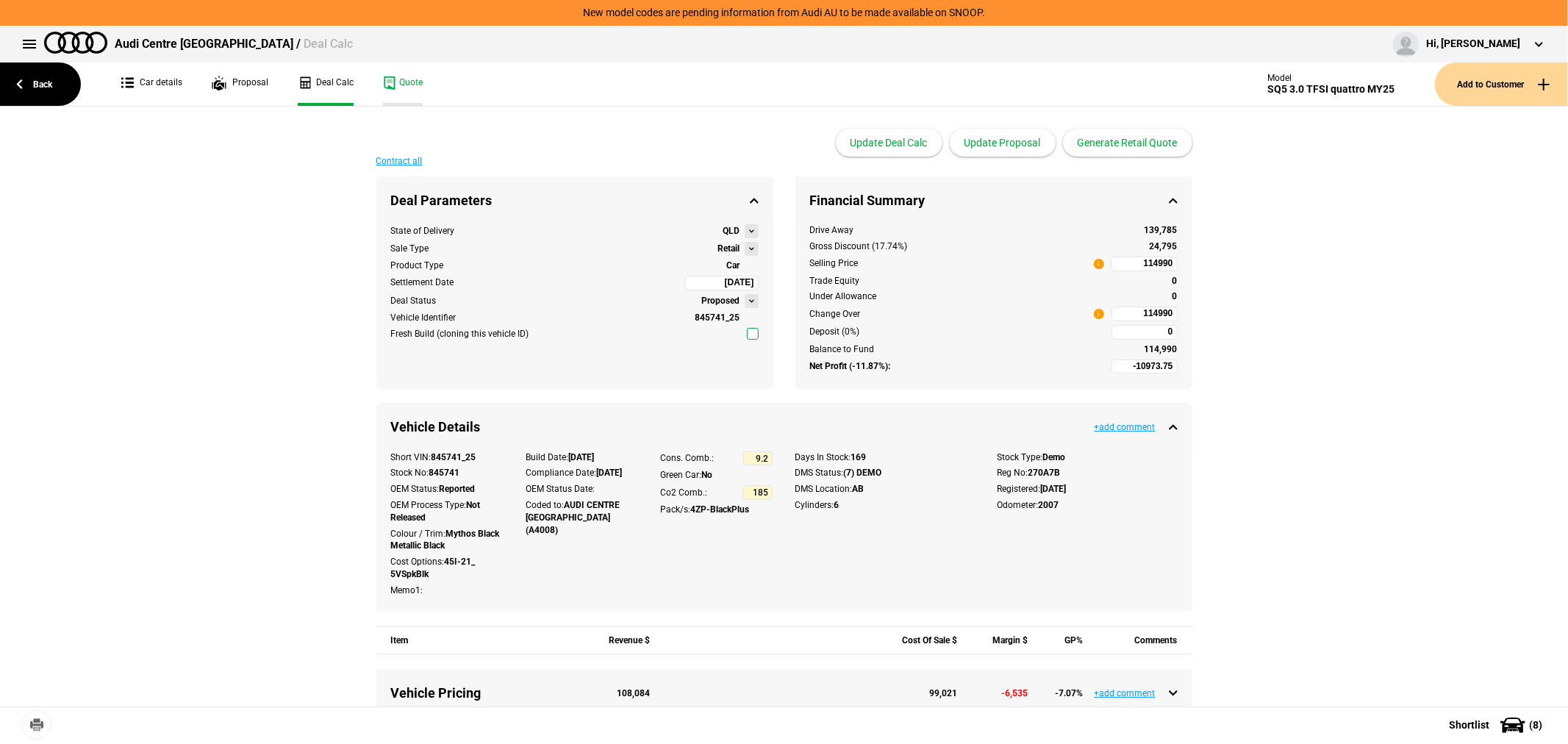
click at [402, 83] on link "Quote" at bounding box center [403, 85] width 40 height 44
